Goal: Transaction & Acquisition: Download file/media

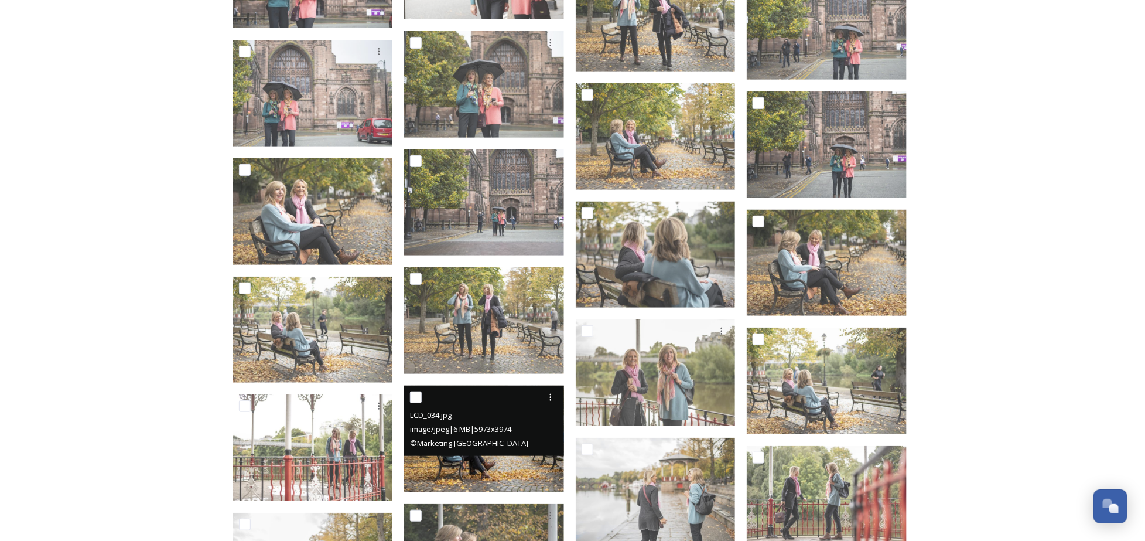
scroll to position [4262, 0]
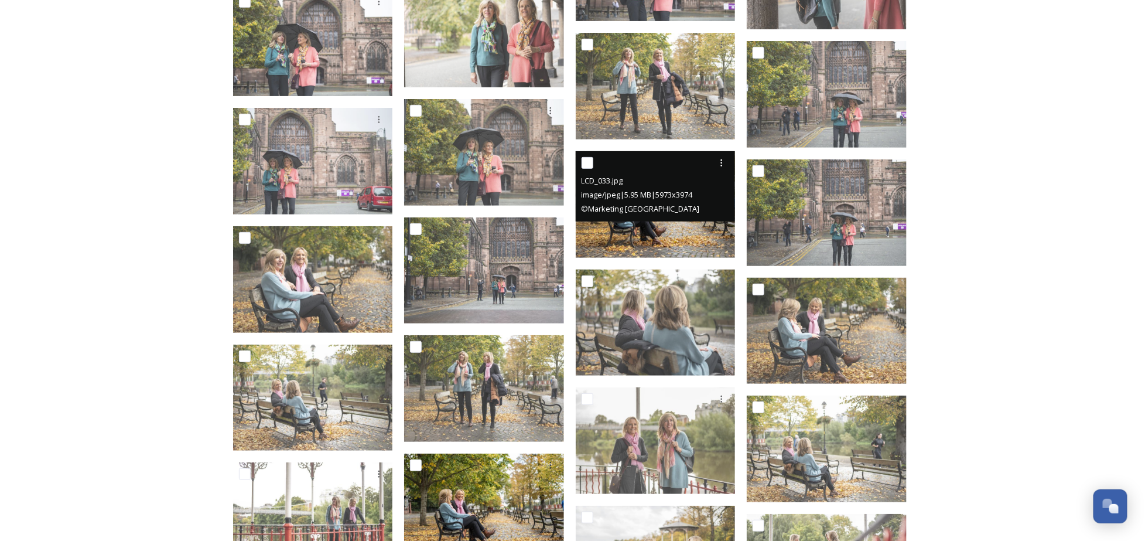
click at [665, 229] on img at bounding box center [656, 204] width 160 height 107
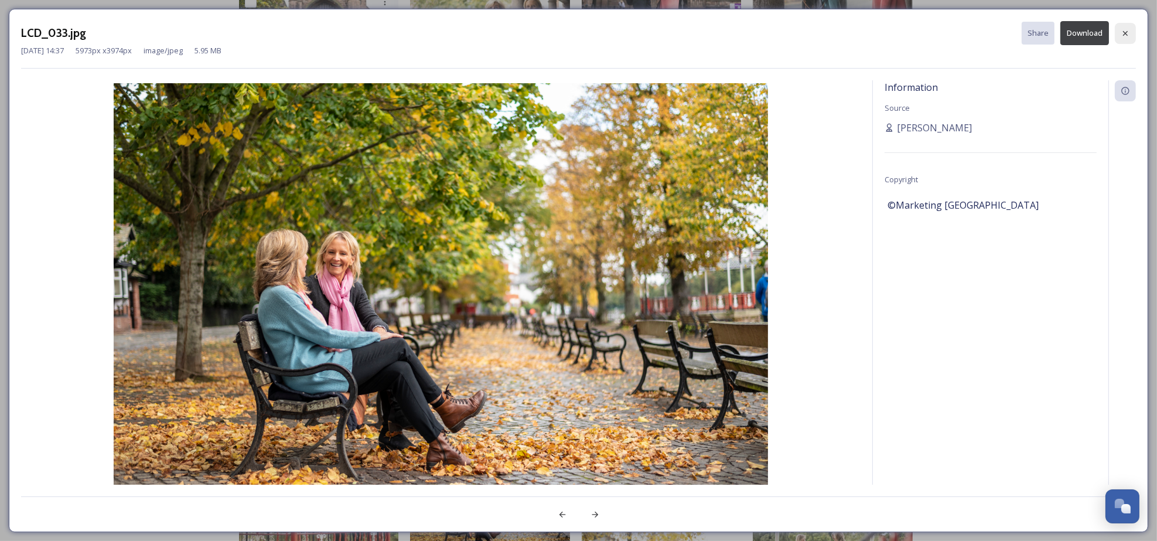
click at [1131, 32] on div at bounding box center [1125, 33] width 21 height 21
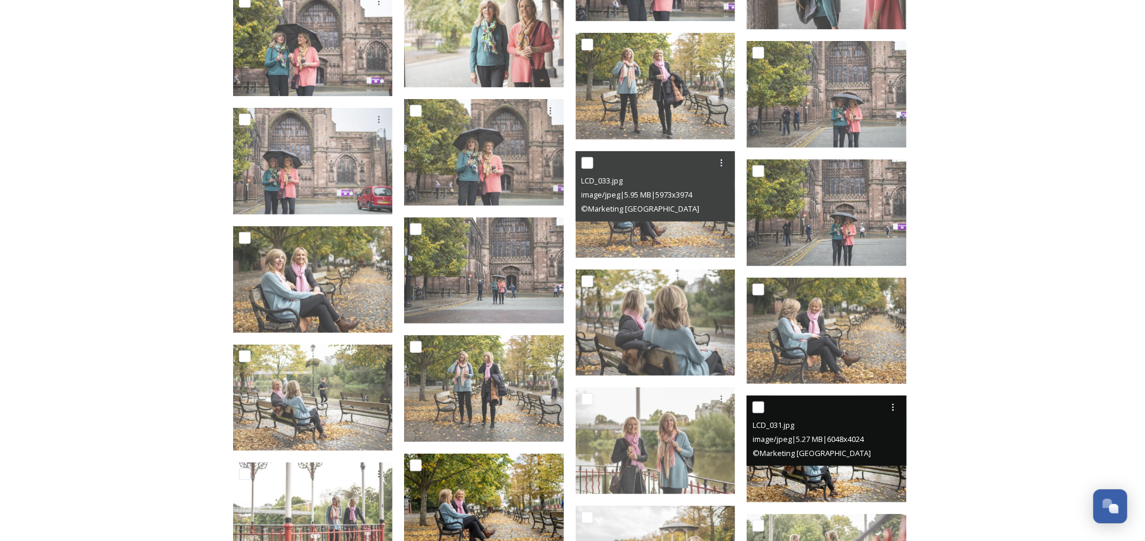
click at [830, 469] on img at bounding box center [827, 448] width 160 height 107
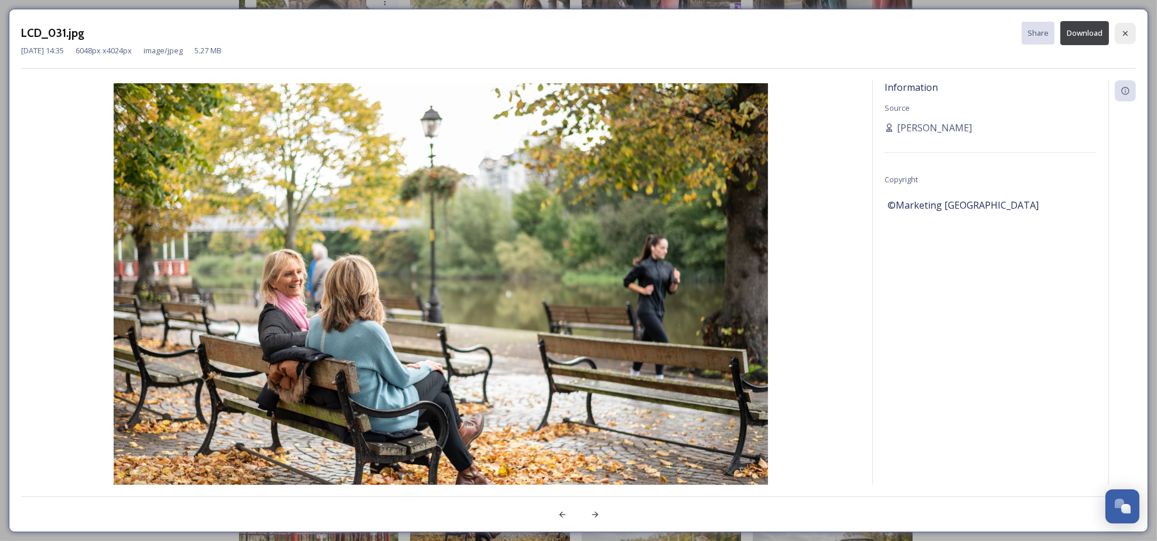
click at [1125, 28] on div at bounding box center [1125, 33] width 21 height 21
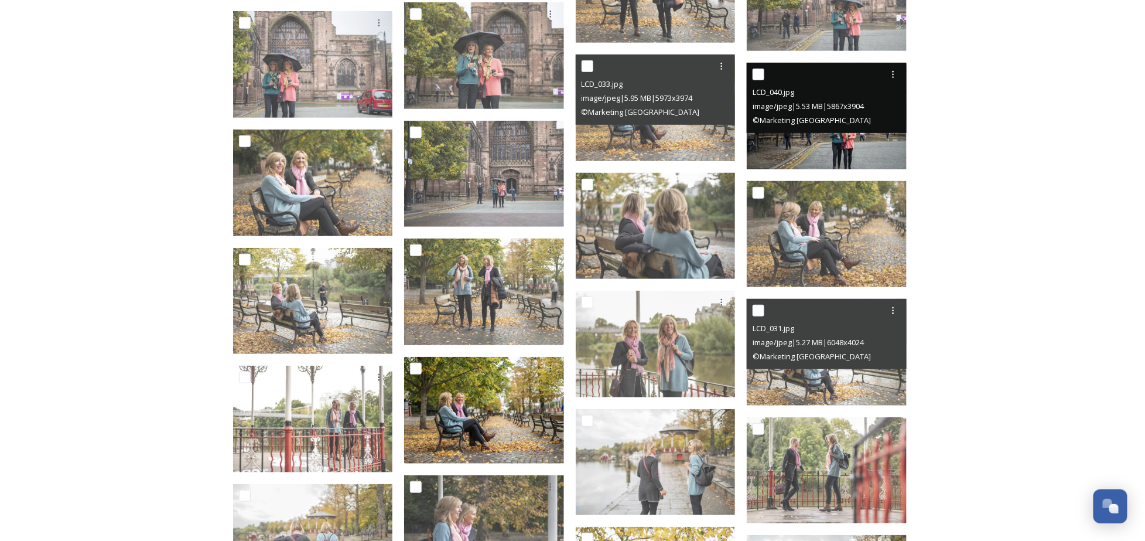
scroll to position [4496, 0]
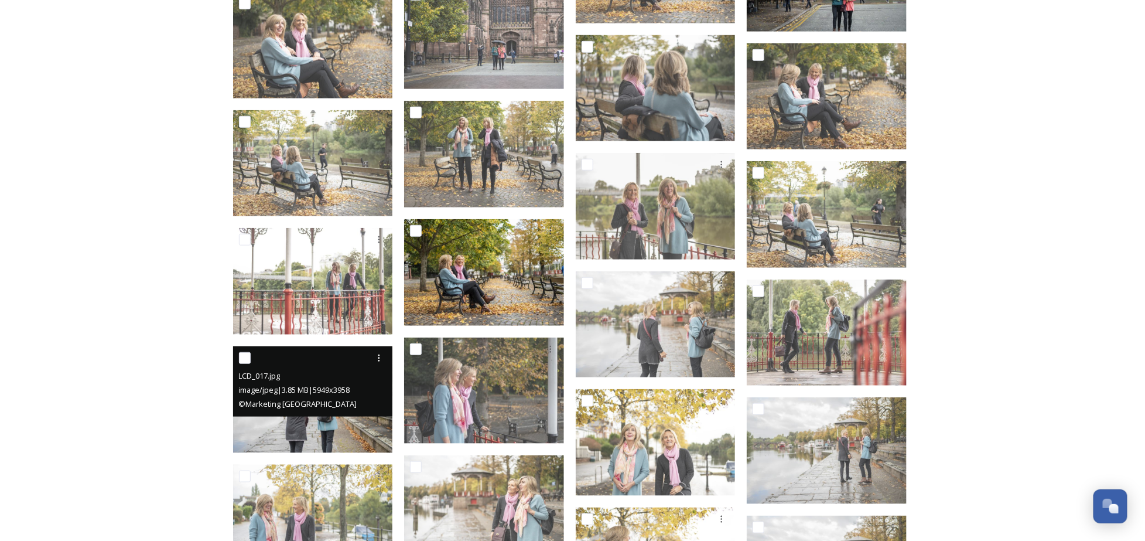
click at [320, 415] on div "LCD_017.jpg image/jpeg | 3.85 MB | 5949 x 3958 © Marketing Cheshire" at bounding box center [313, 381] width 160 height 70
click at [296, 424] on img at bounding box center [313, 399] width 160 height 107
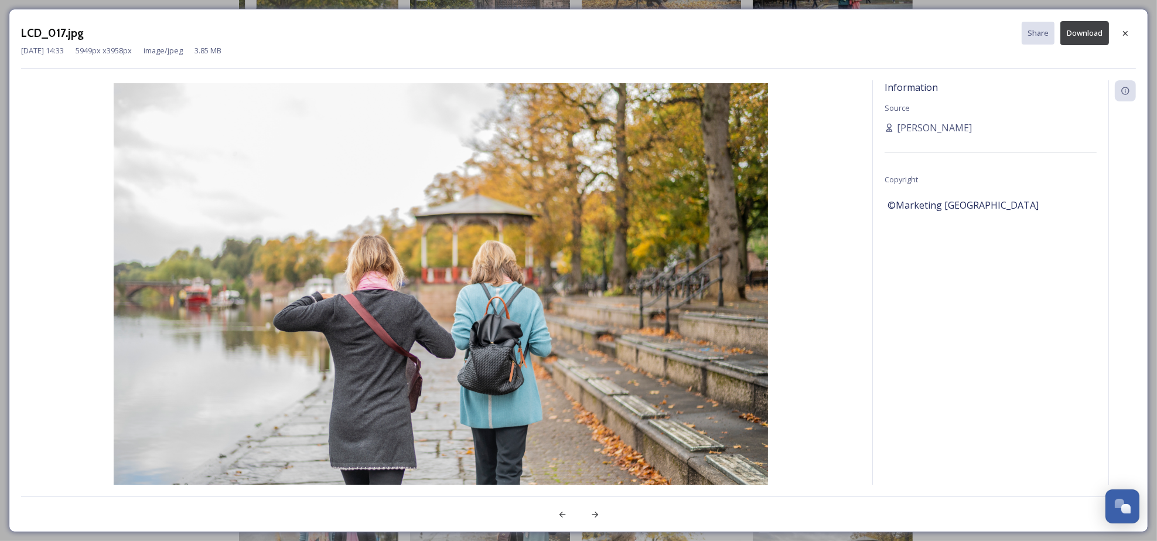
click at [1088, 34] on button "Download" at bounding box center [1084, 33] width 49 height 24
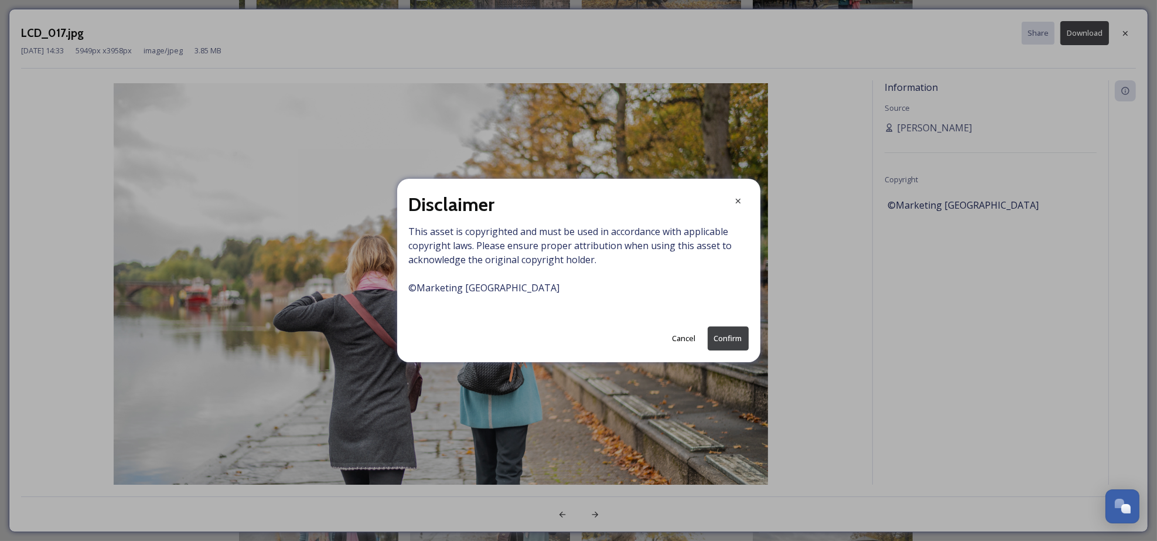
drag, startPoint x: 729, startPoint y: 342, endPoint x: 531, endPoint y: 265, distance: 212.1
click at [531, 265] on div "Disclaimer This asset is copyrighted and must be used in accordance with applic…" at bounding box center [578, 270] width 363 height 183
click at [734, 334] on button "Confirm" at bounding box center [728, 338] width 41 height 24
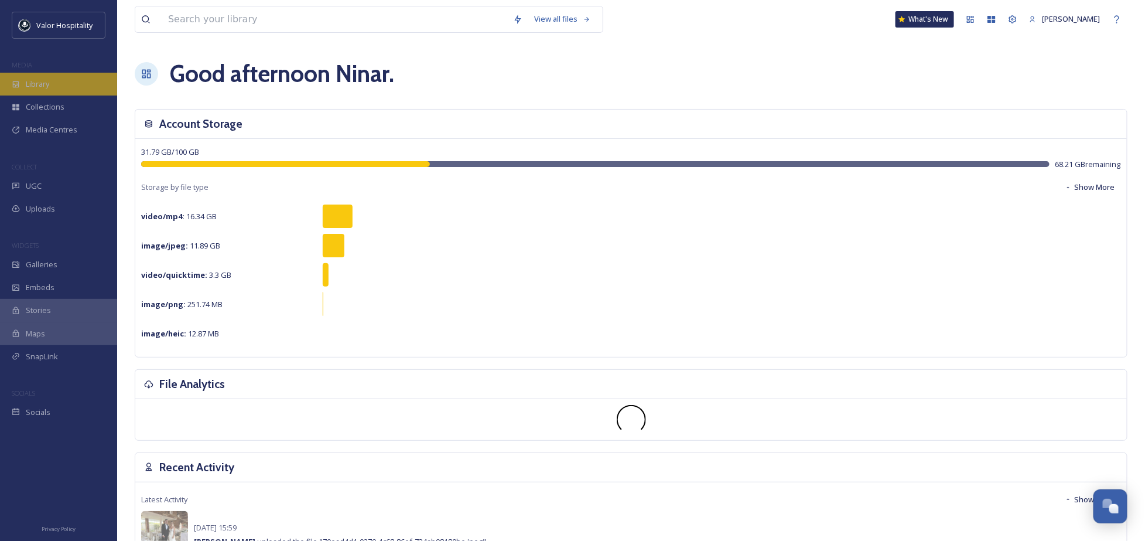
click at [53, 84] on div "Library" at bounding box center [58, 84] width 117 height 23
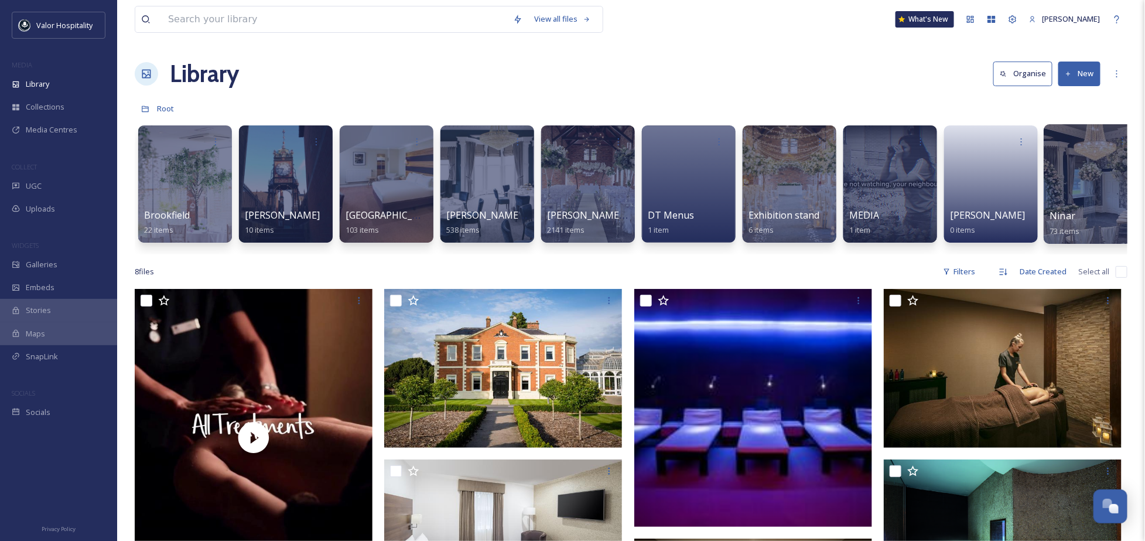
click at [1079, 206] on div at bounding box center [1091, 184] width 95 height 120
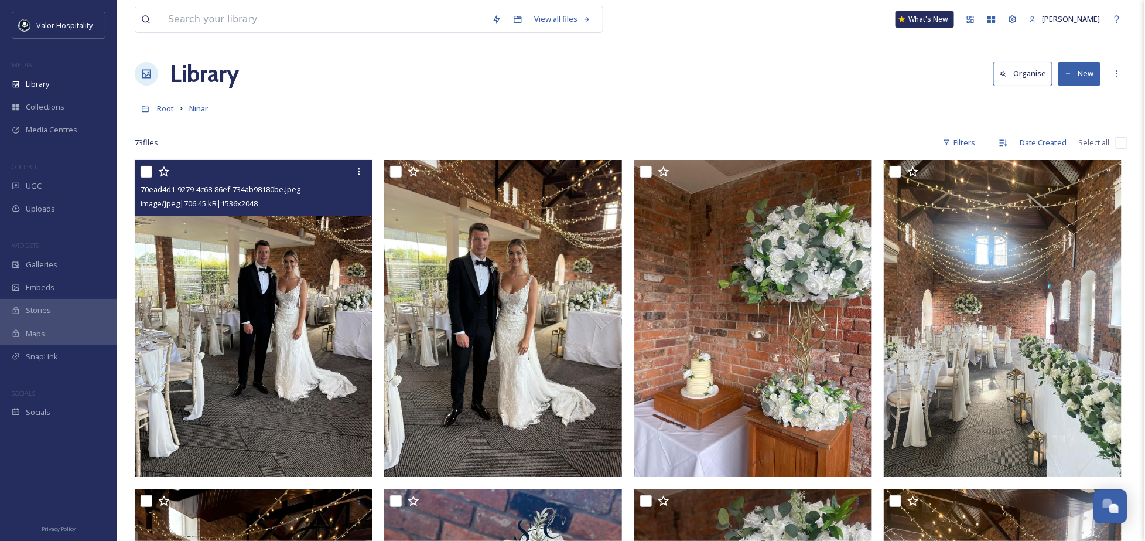
click at [306, 281] on img at bounding box center [254, 318] width 238 height 317
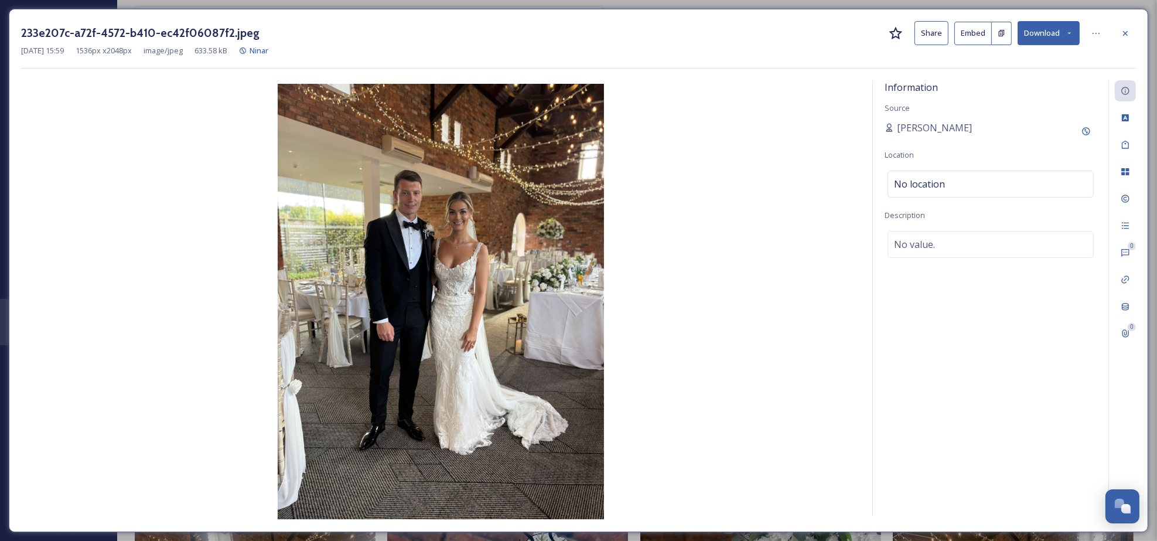
click at [1052, 32] on button "Download" at bounding box center [1049, 33] width 62 height 24
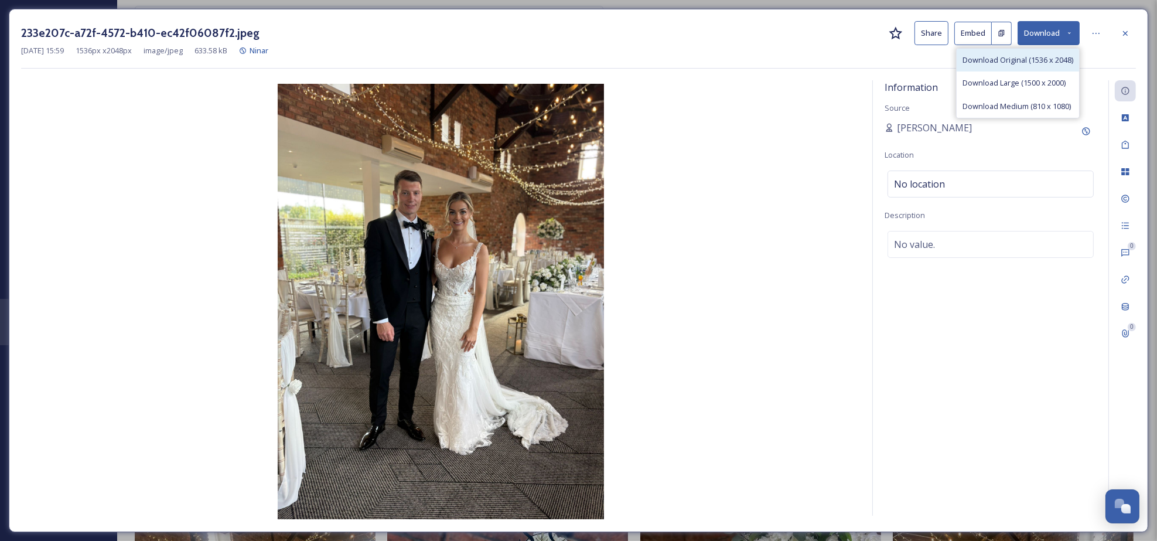
click at [1047, 56] on span "Download Original (1536 x 2048)" at bounding box center [1017, 59] width 111 height 11
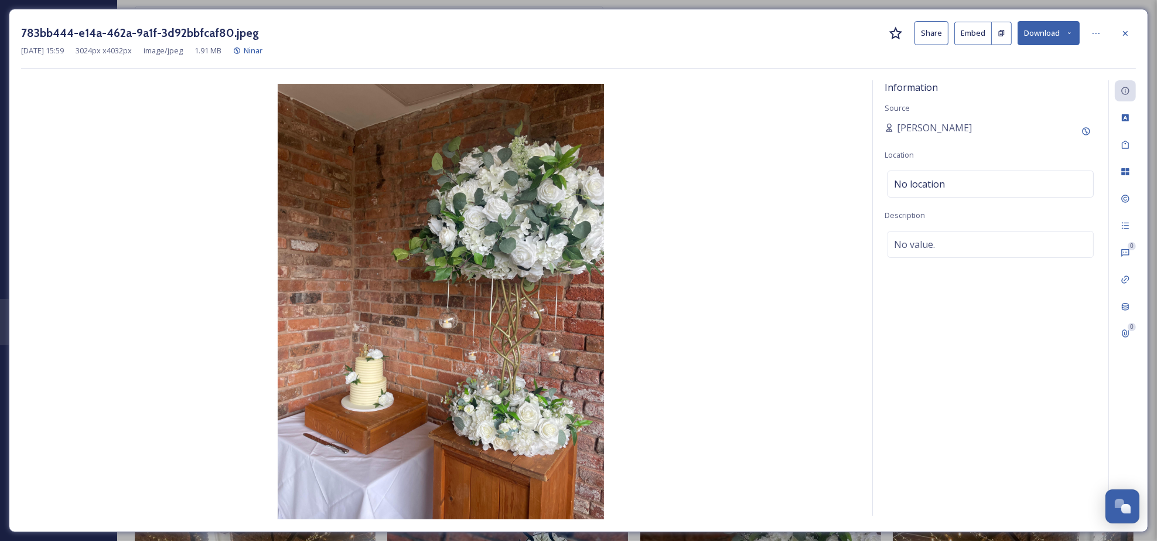
click at [1077, 32] on button "Download" at bounding box center [1049, 33] width 62 height 24
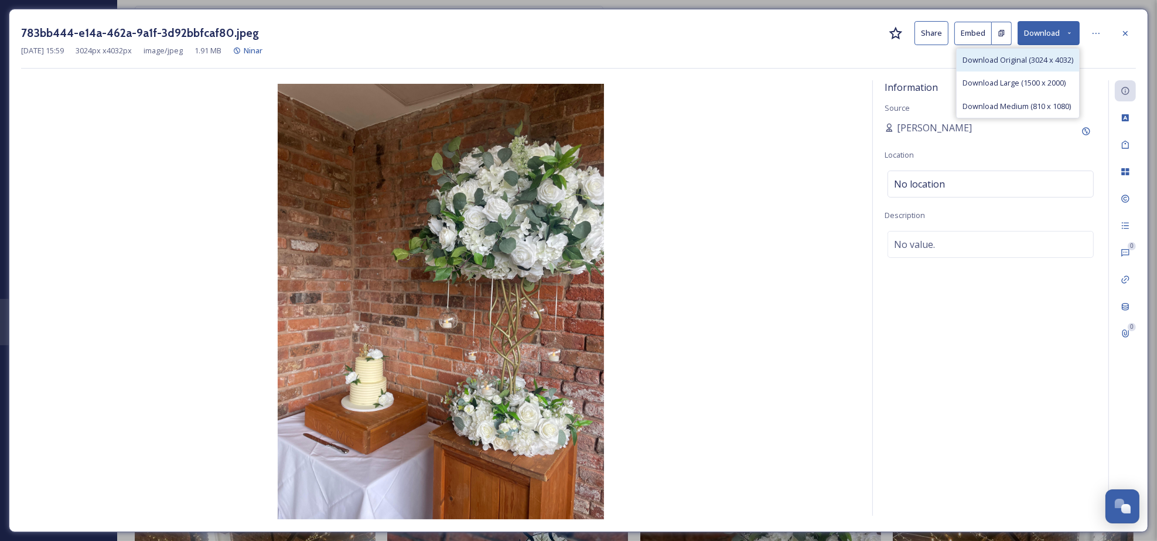
click at [1042, 61] on span "Download Original (3024 x 4032)" at bounding box center [1017, 59] width 111 height 11
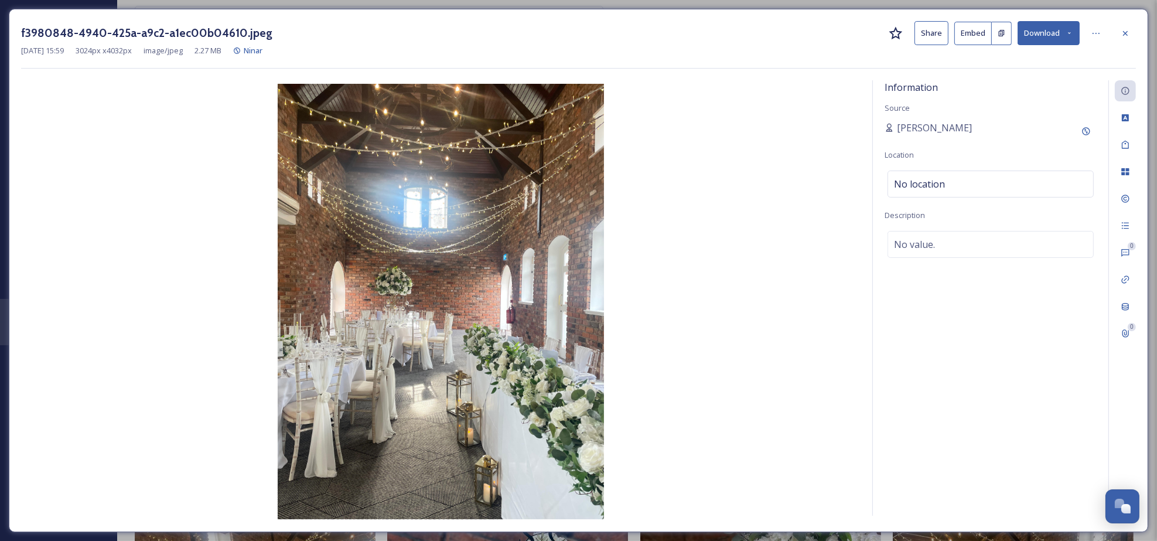
click at [1074, 36] on button "Download" at bounding box center [1049, 33] width 62 height 24
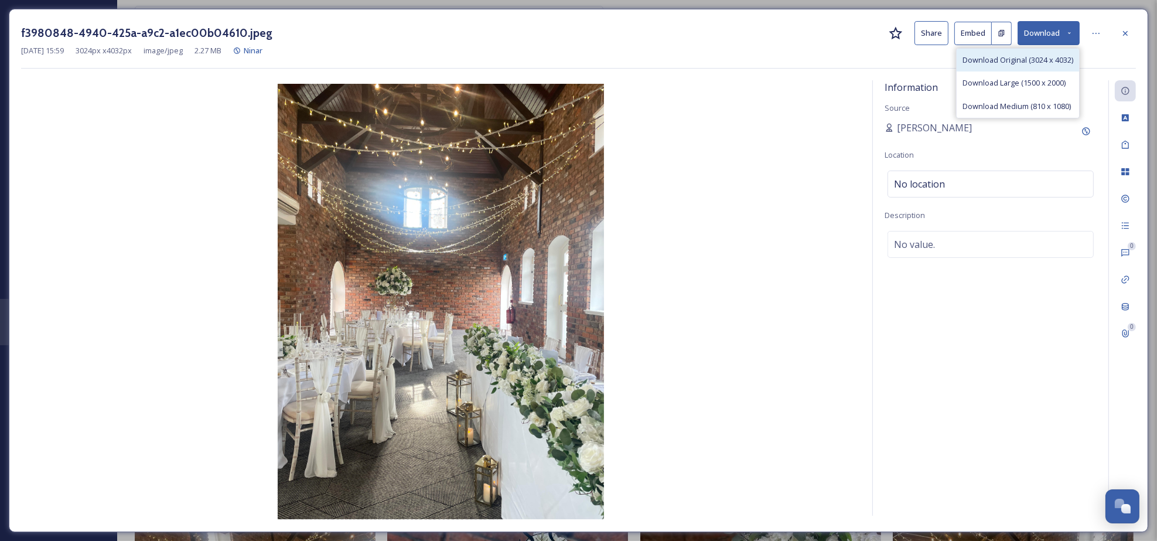
click at [1043, 57] on span "Download Original (3024 x 4032)" at bounding box center [1017, 59] width 111 height 11
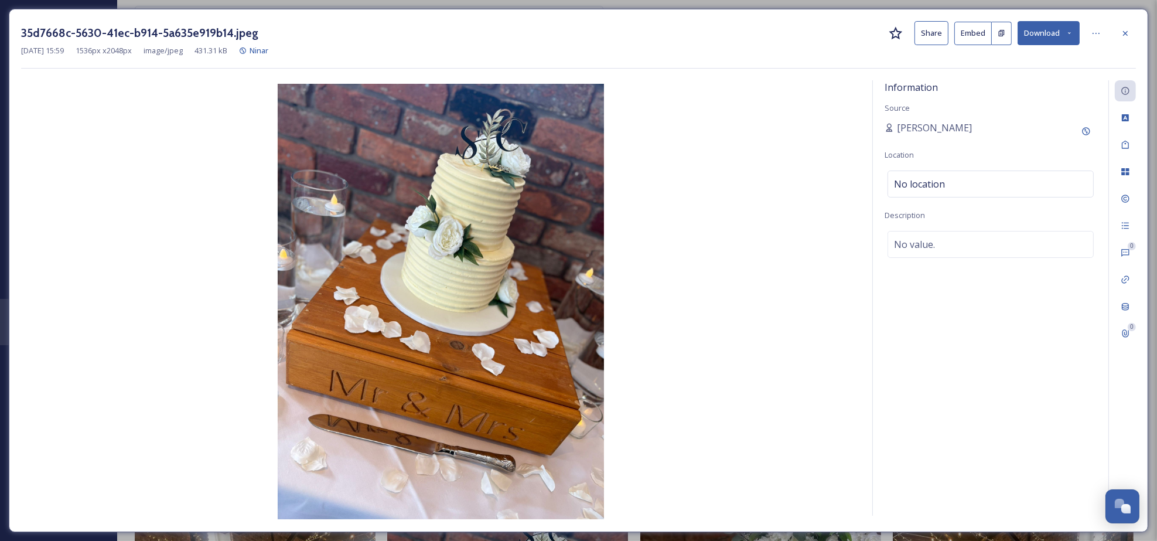
click at [759, 115] on img at bounding box center [440, 301] width 839 height 435
click at [1041, 34] on button "Download" at bounding box center [1049, 33] width 62 height 24
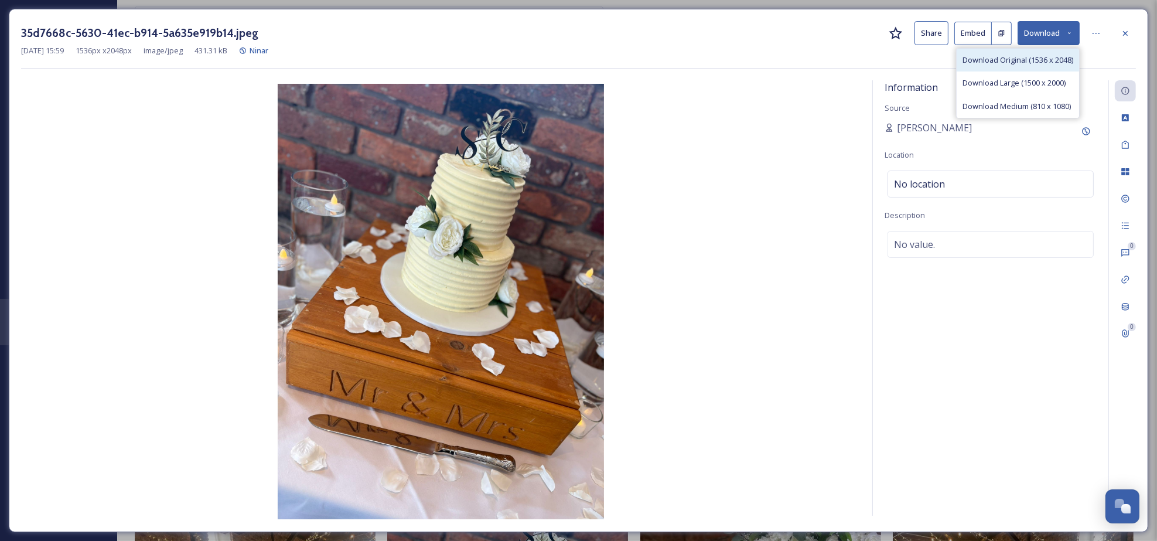
click at [1031, 66] on span "Download Original (1536 x 2048)" at bounding box center [1017, 59] width 111 height 11
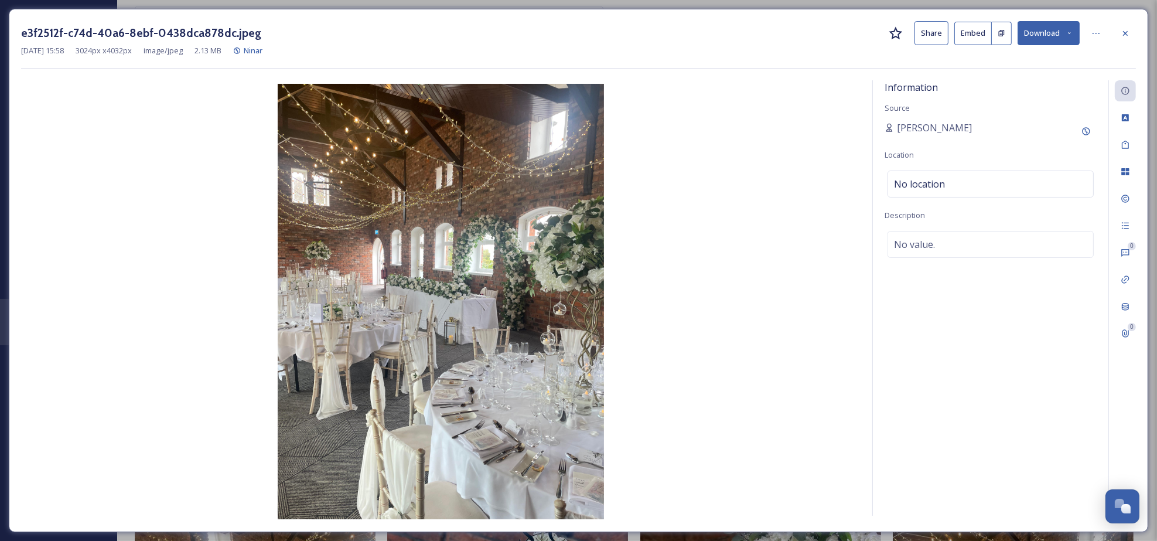
click at [711, 103] on img at bounding box center [440, 301] width 839 height 435
click at [1054, 35] on button "Download" at bounding box center [1049, 33] width 62 height 24
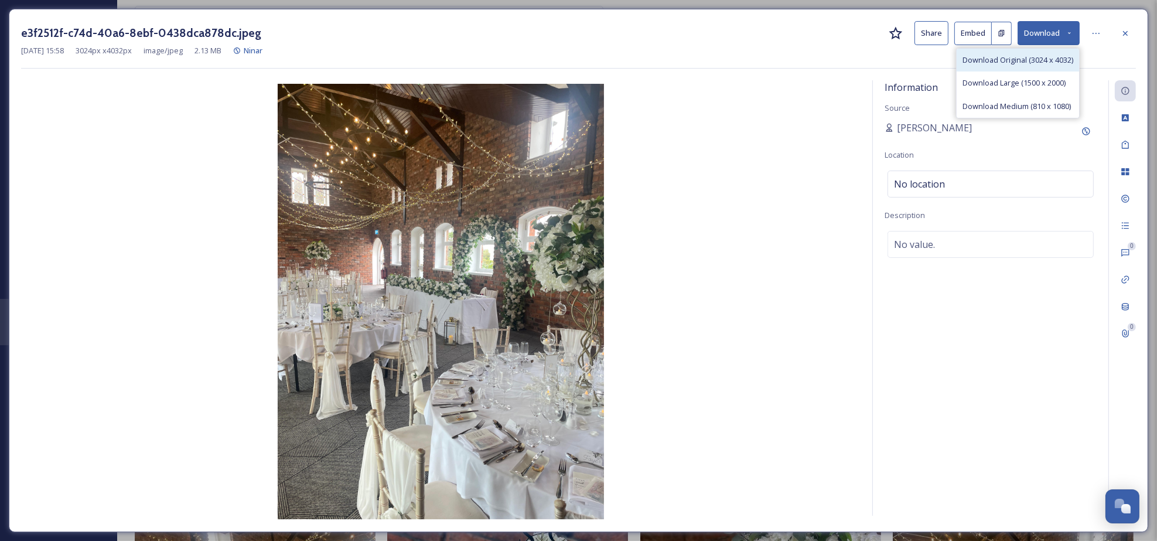
click at [1040, 58] on span "Download Original (3024 x 4032)" at bounding box center [1017, 59] width 111 height 11
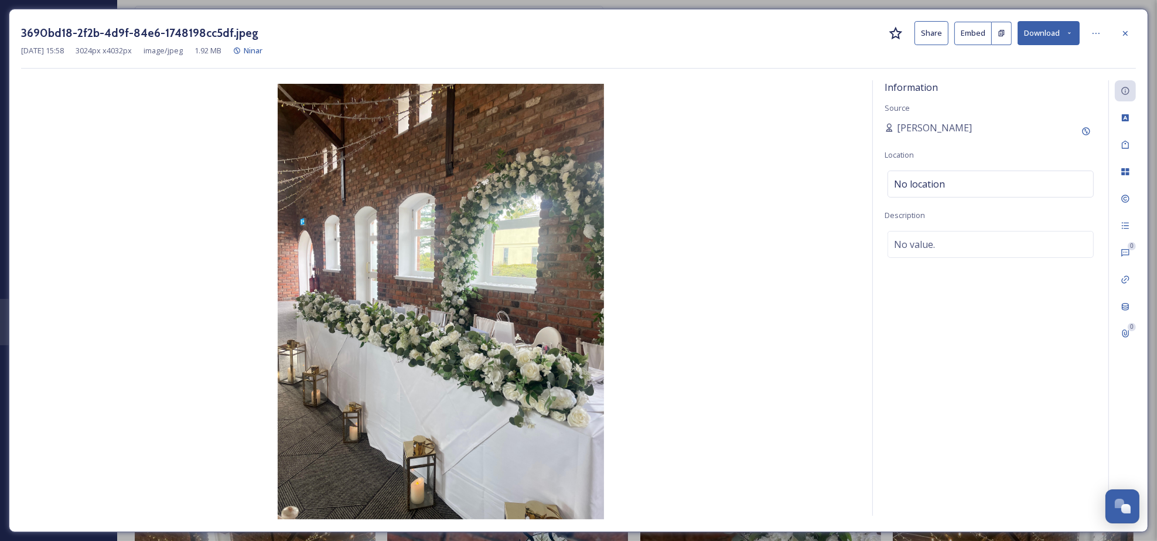
click at [741, 118] on img at bounding box center [440, 301] width 839 height 435
click at [1039, 35] on button "Download" at bounding box center [1049, 33] width 62 height 24
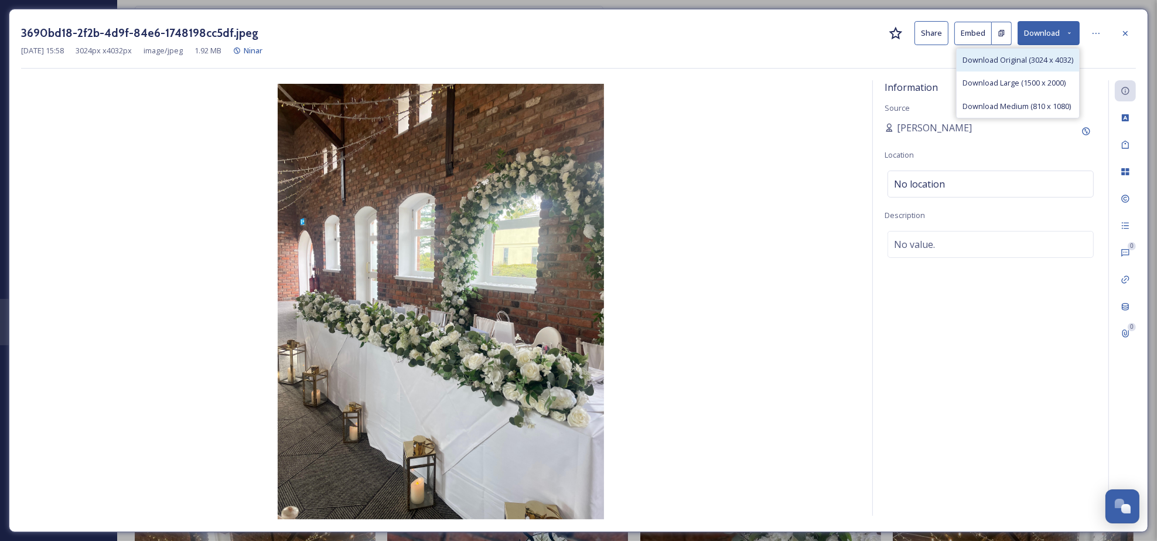
click at [1035, 62] on span "Download Original (3024 x 4032)" at bounding box center [1017, 59] width 111 height 11
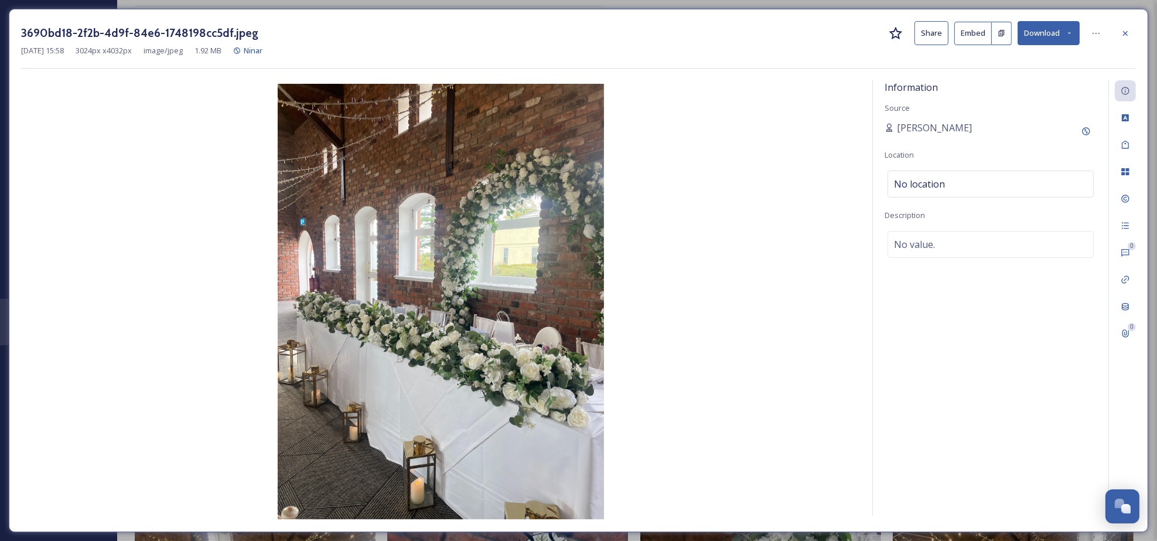
click at [769, 239] on img at bounding box center [440, 301] width 839 height 435
click at [582, 268] on img at bounding box center [440, 301] width 839 height 435
click at [1126, 31] on icon at bounding box center [1125, 33] width 9 height 9
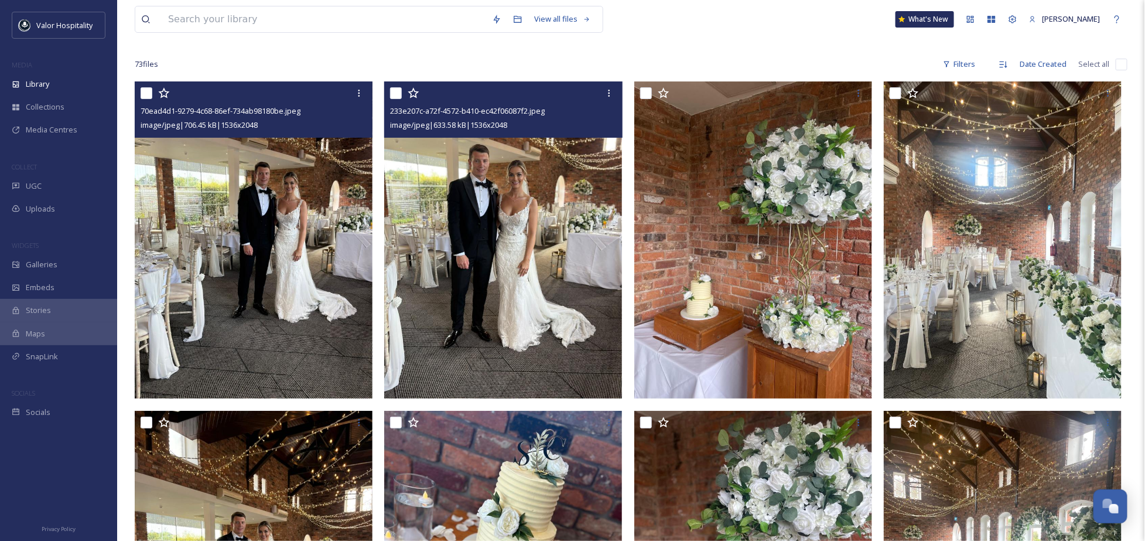
scroll to position [78, 0]
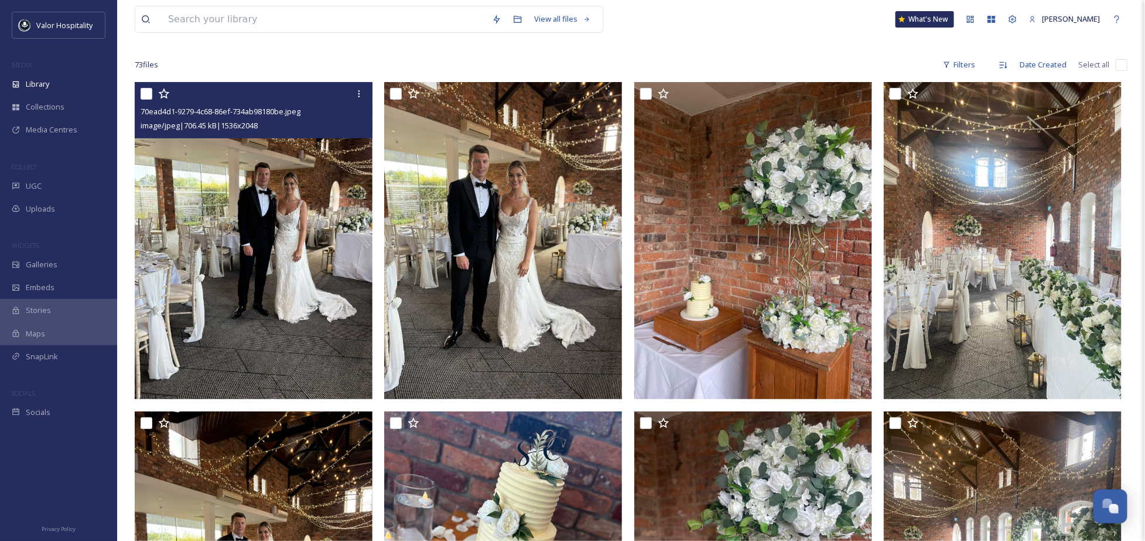
click at [287, 232] on img at bounding box center [254, 240] width 238 height 317
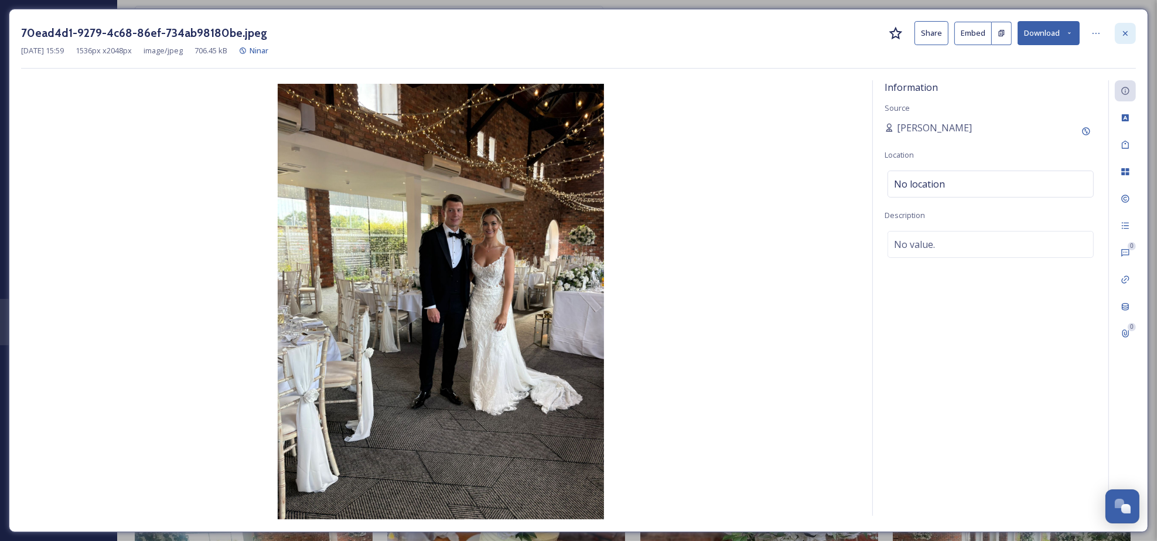
click at [1125, 33] on icon at bounding box center [1125, 32] width 5 height 5
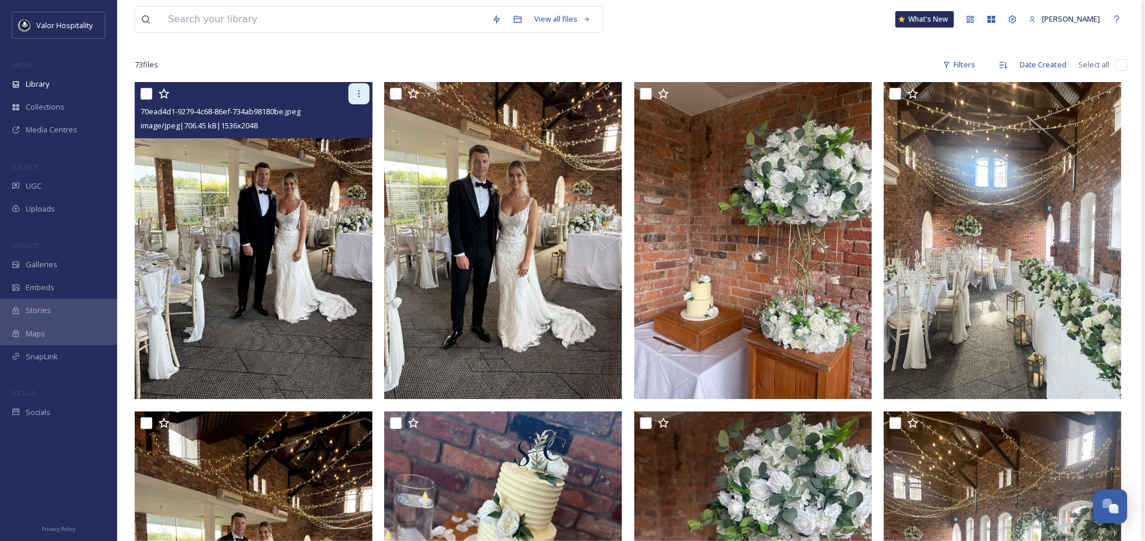
click at [358, 92] on icon at bounding box center [358, 93] width 9 height 9
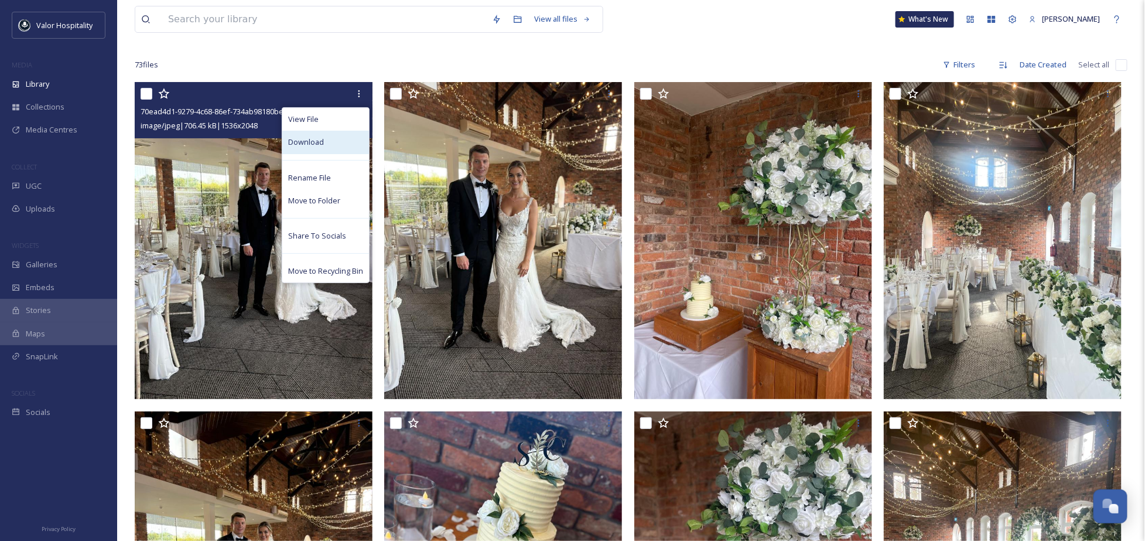
click at [331, 138] on div "Download" at bounding box center [325, 142] width 87 height 23
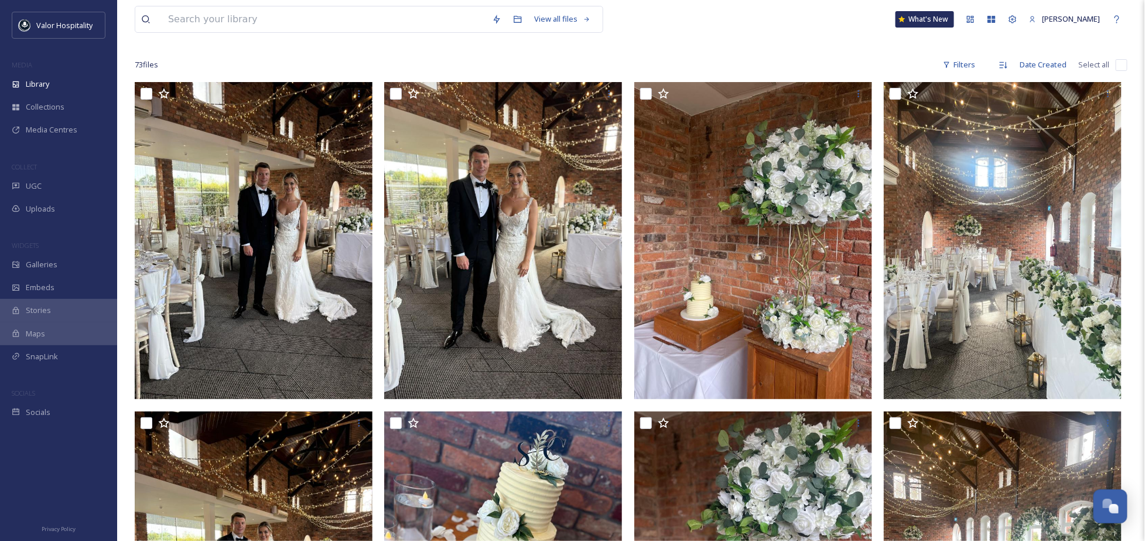
click at [675, 42] on div at bounding box center [631, 48] width 993 height 12
click at [749, 42] on div at bounding box center [631, 48] width 993 height 12
